Goal: Task Accomplishment & Management: Complete application form

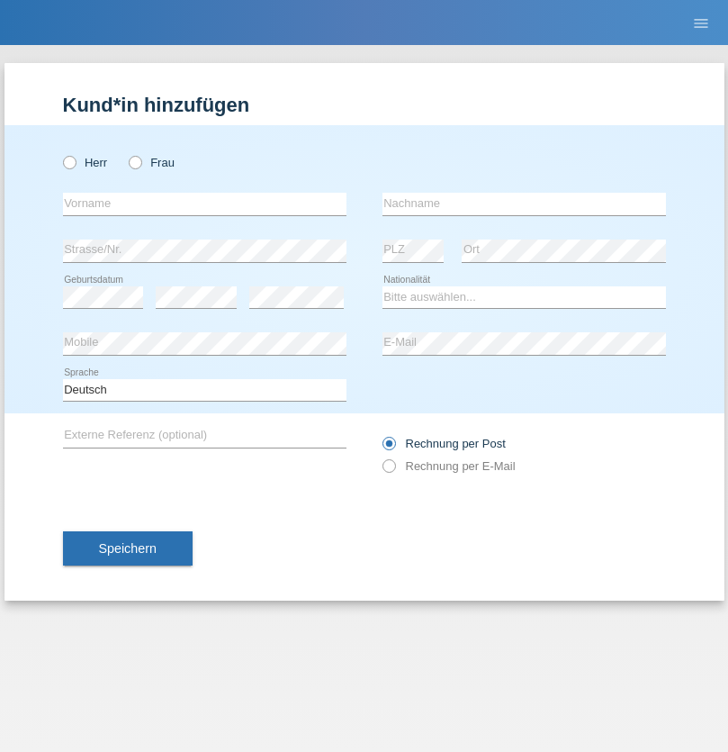
radio input "true"
click at [204, 204] on input "text" at bounding box center [205, 204] width 284 height 23
type input "Naim"
click at [524, 204] on input "text" at bounding box center [525, 204] width 284 height 23
type input "Metaj"
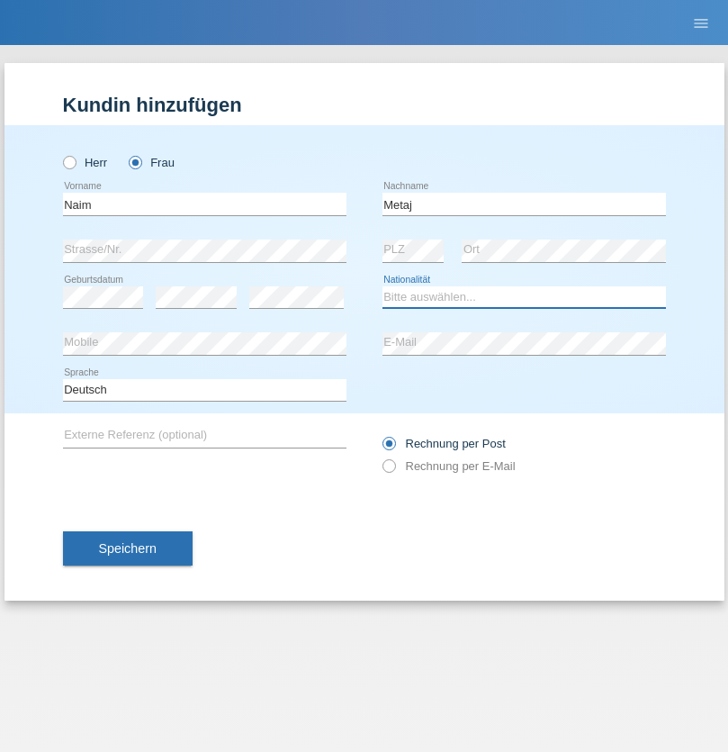
select select "XK"
select select "C"
select select "18"
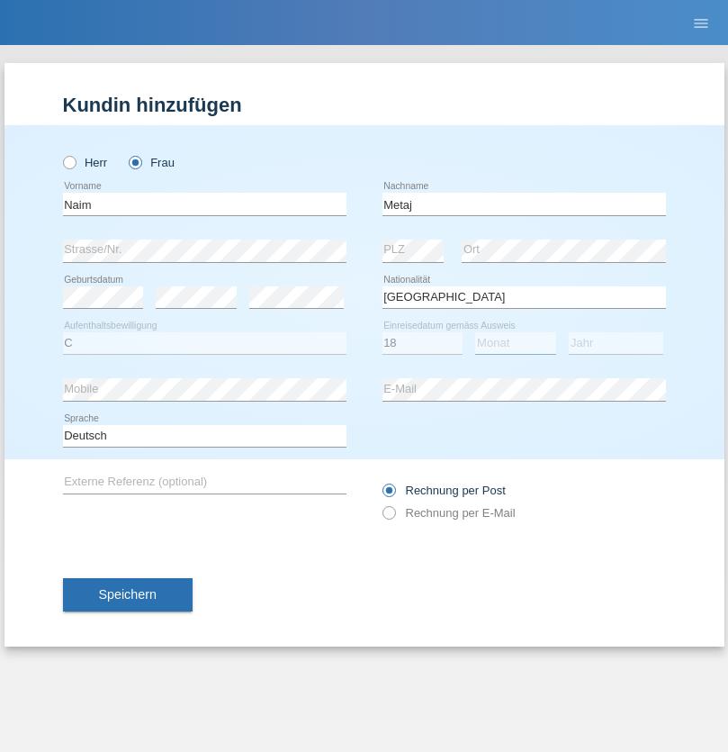
select select "07"
select select "2001"
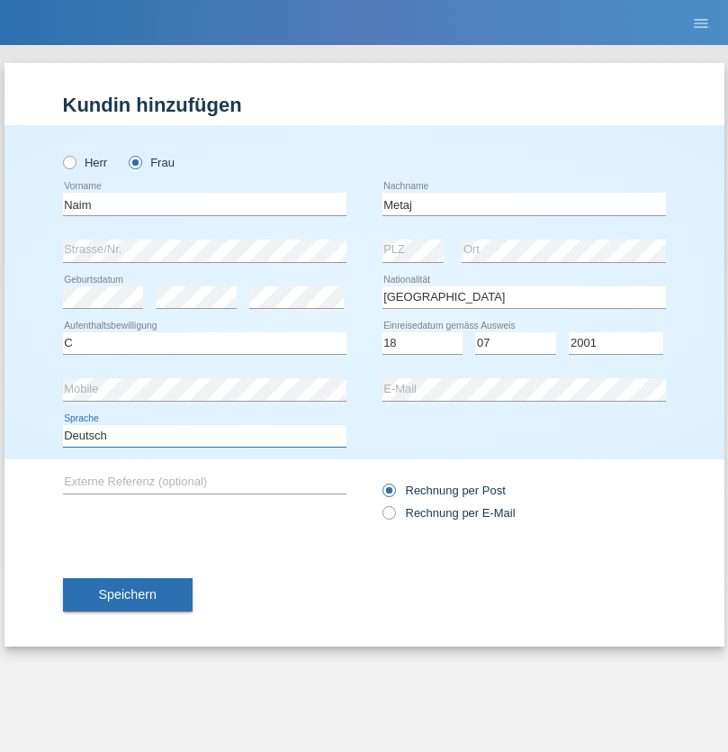
select select "en"
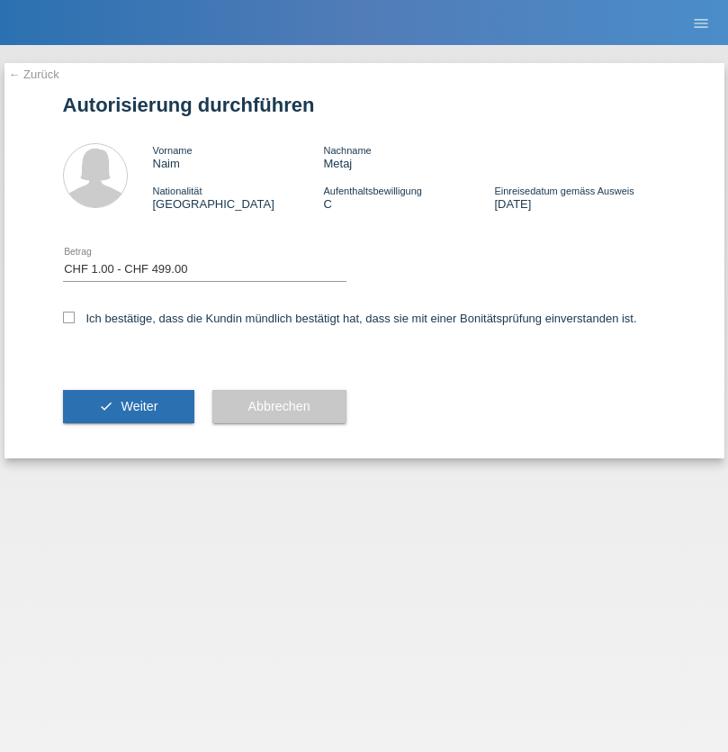
select select "1"
checkbox input "true"
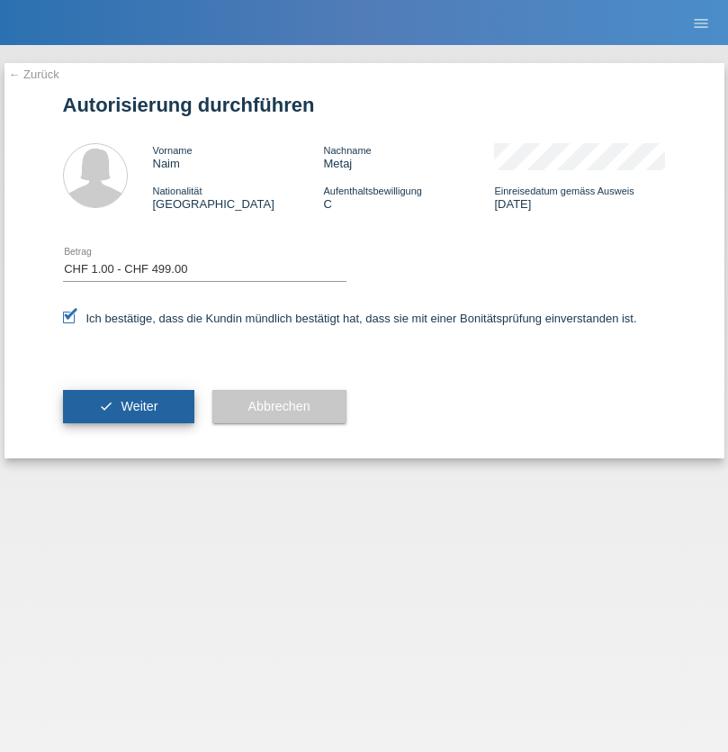
click at [128, 406] on span "Weiter" at bounding box center [139, 406] width 37 height 14
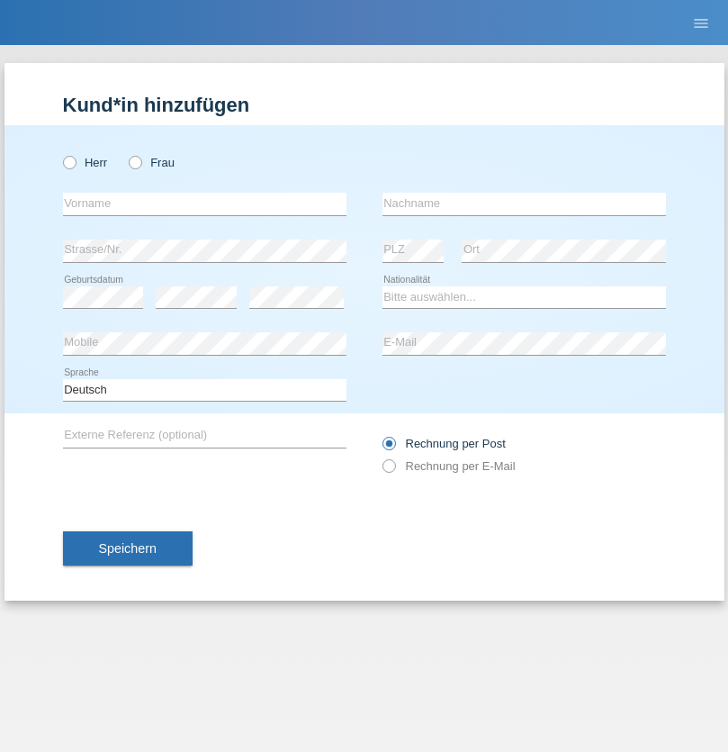
radio input "true"
click at [204, 204] on input "text" at bounding box center [205, 204] width 284 height 23
type input "Farkash"
click at [524, 204] on input "text" at bounding box center [525, 204] width 284 height 23
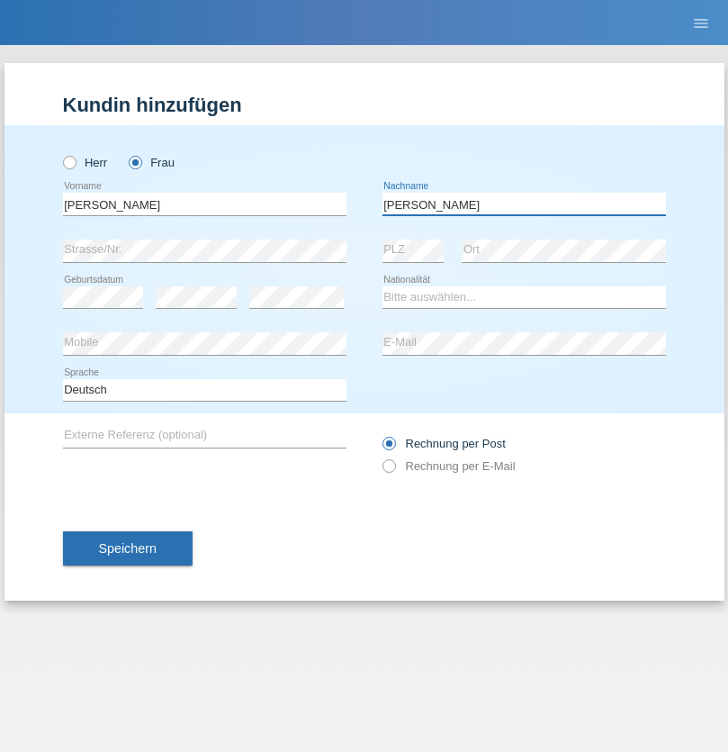
type input "Yolana"
select select "UA"
select select "C"
select select "09"
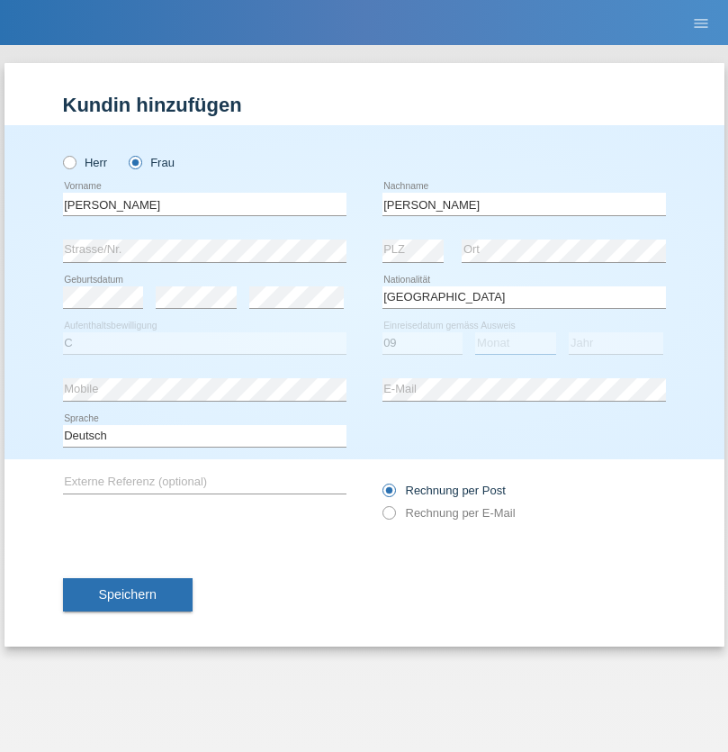
select select "12"
select select "2021"
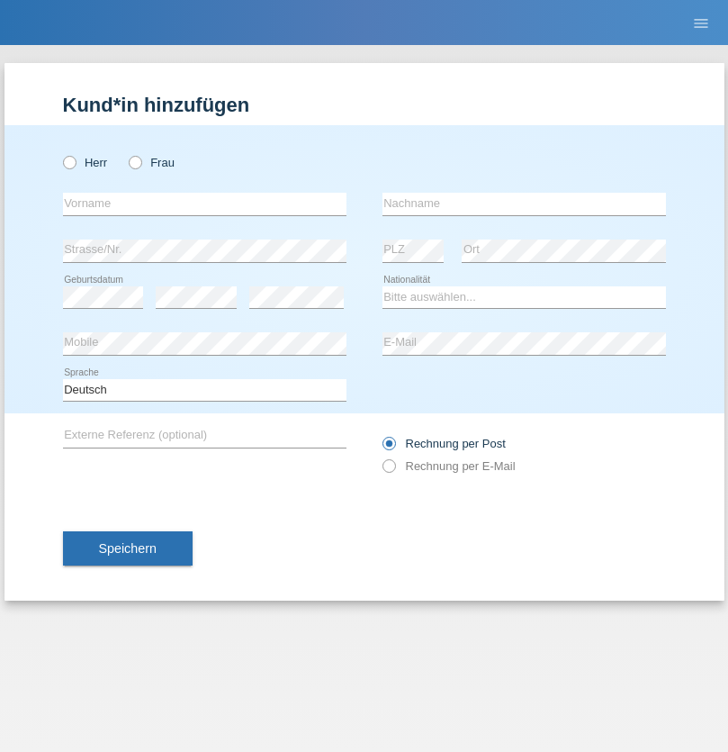
radio input "true"
click at [204, 204] on input "text" at bounding box center [205, 204] width 284 height 23
type input "K"
click at [524, 204] on input "text" at bounding box center [525, 204] width 284 height 23
type input "Keel"
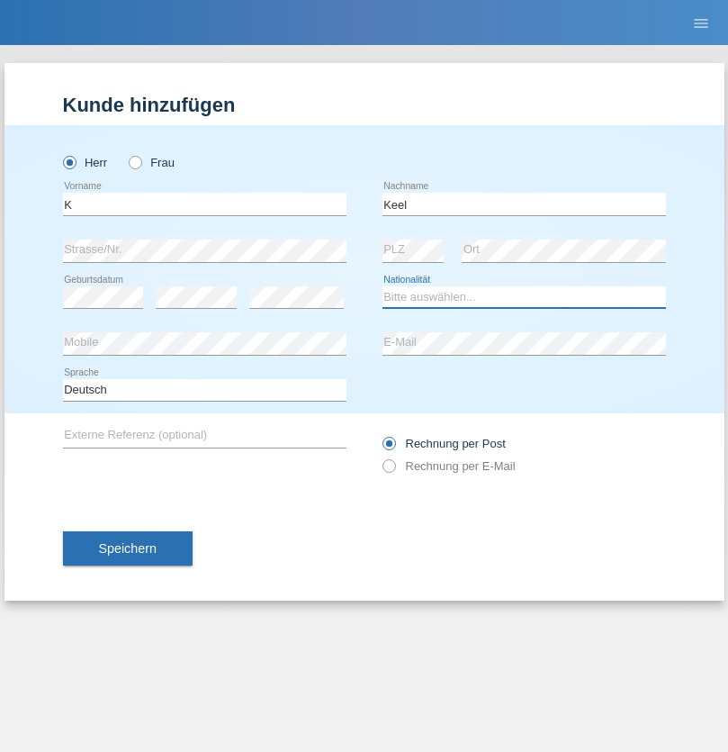
select select "CH"
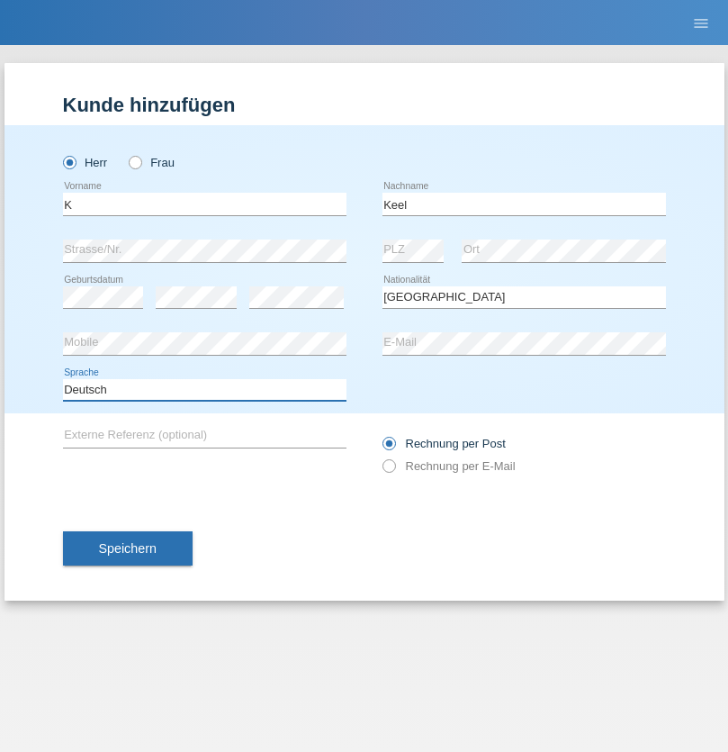
select select "en"
